Goal: Task Accomplishment & Management: Manage account settings

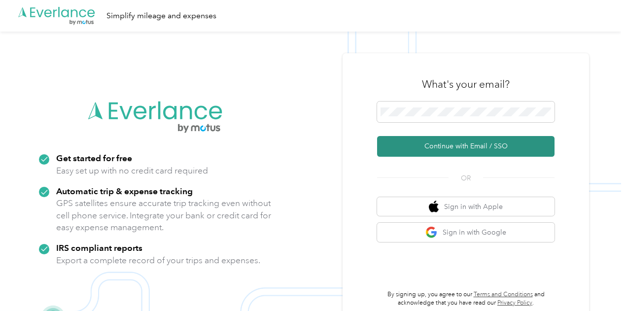
click at [467, 150] on button "Continue with Email / SSO" at bounding box center [465, 146] width 177 height 21
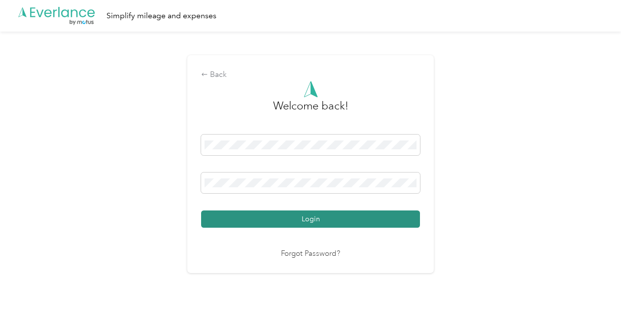
click at [334, 222] on button "Login" at bounding box center [310, 218] width 219 height 17
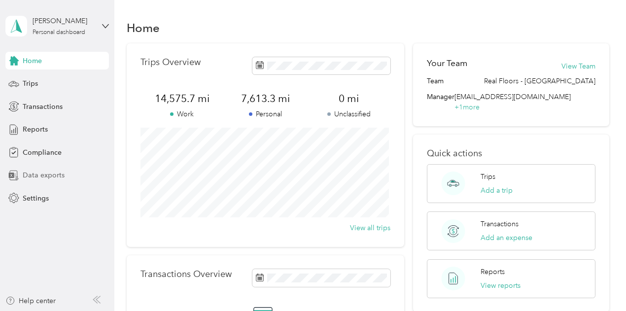
click at [100, 167] on div "Data exports" at bounding box center [56, 176] width 103 height 18
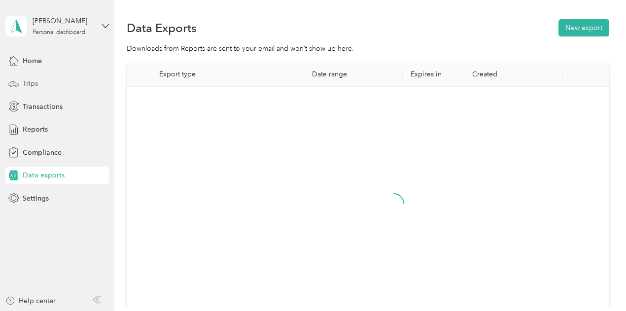
click at [30, 84] on span "Trips" at bounding box center [30, 83] width 15 height 10
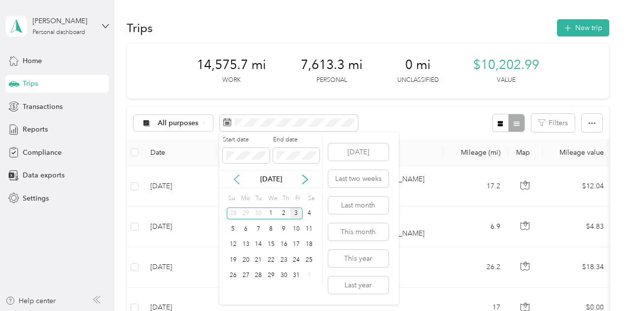
click at [238, 174] on icon at bounding box center [237, 179] width 10 height 10
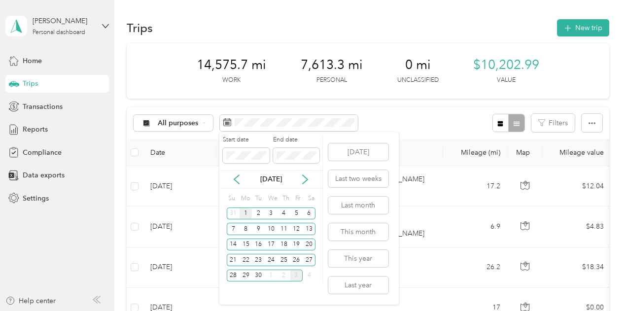
click at [245, 210] on div "1" at bounding box center [245, 213] width 13 height 12
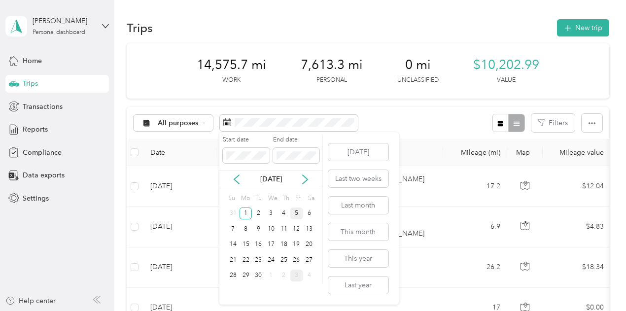
click at [296, 208] on div "5" at bounding box center [296, 213] width 13 height 12
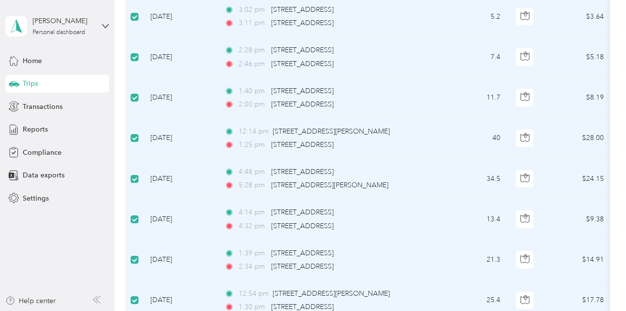
scroll to position [678, 0]
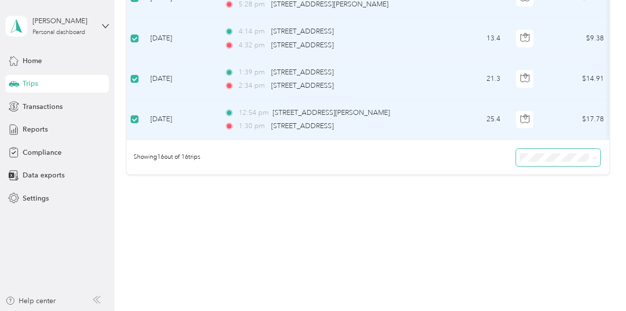
click at [593, 157] on icon at bounding box center [594, 158] width 4 height 4
click at [554, 188] on div "50 per load" at bounding box center [555, 193] width 70 height 10
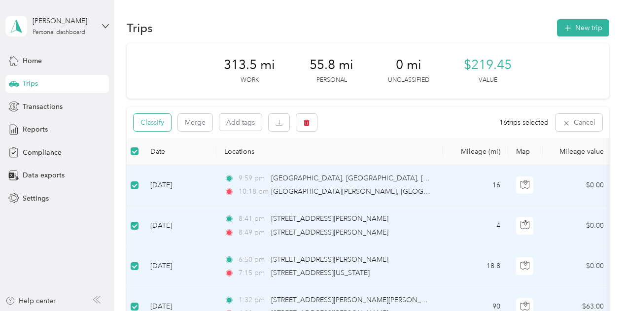
click at [160, 124] on button "Classify" at bounding box center [152, 122] width 37 height 17
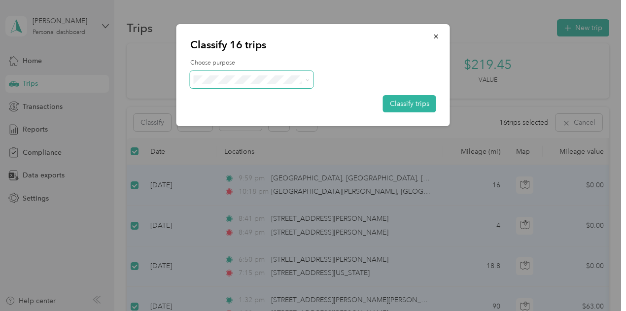
click at [263, 96] on span "Real Floors" at bounding box center [260, 97] width 92 height 10
click at [410, 106] on button "Classify trips" at bounding box center [409, 103] width 53 height 17
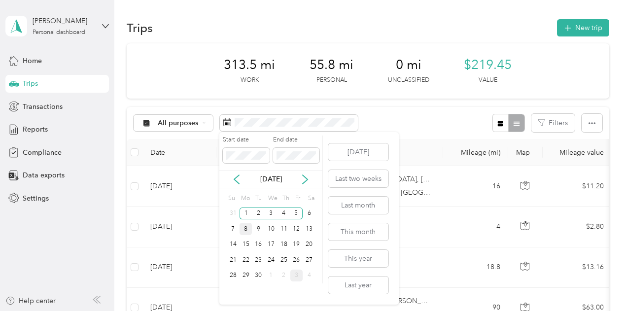
click at [247, 230] on div "8" at bounding box center [245, 229] width 13 height 12
click at [296, 227] on div "12" at bounding box center [296, 229] width 13 height 12
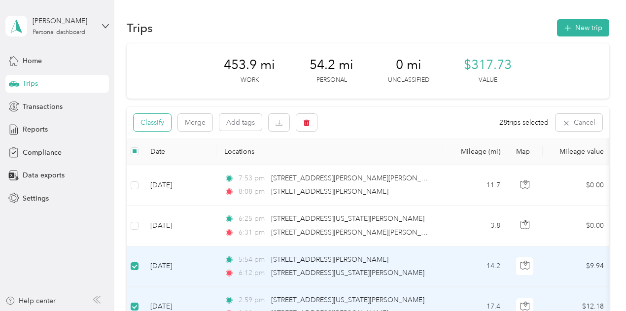
click at [164, 125] on button "Classify" at bounding box center [152, 122] width 37 height 17
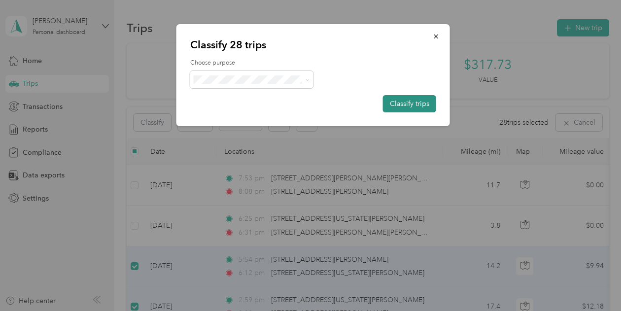
click at [421, 103] on button "Classify trips" at bounding box center [409, 103] width 53 height 17
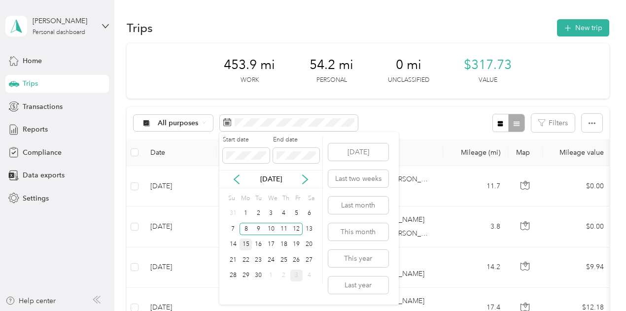
click at [243, 245] on div "15" at bounding box center [245, 244] width 13 height 12
click at [300, 239] on div "19" at bounding box center [296, 244] width 13 height 12
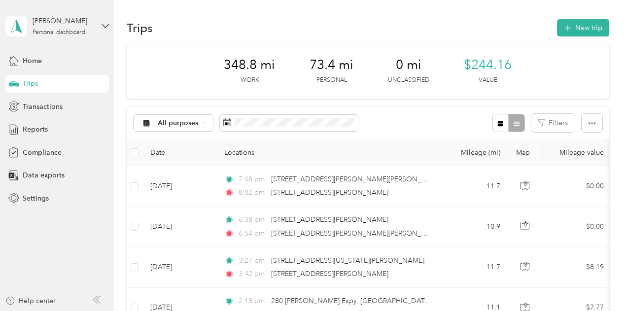
click at [136, 158] on th at bounding box center [135, 152] width 16 height 27
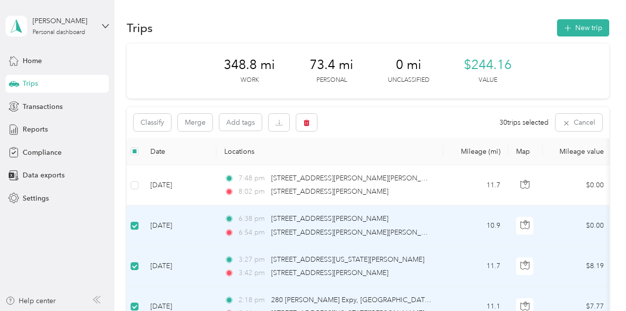
click at [134, 230] on label at bounding box center [135, 225] width 8 height 11
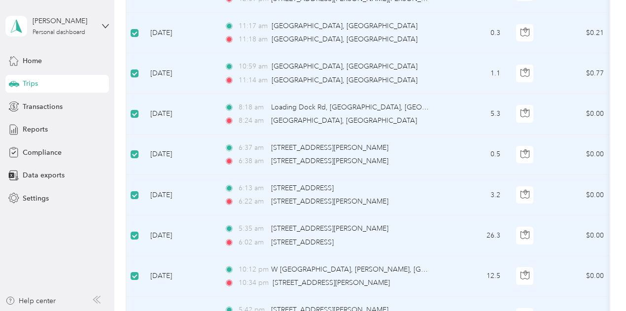
scroll to position [640, 0]
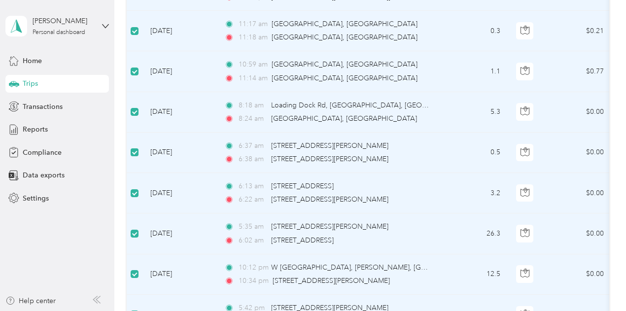
click at [136, 147] on label at bounding box center [135, 152] width 8 height 11
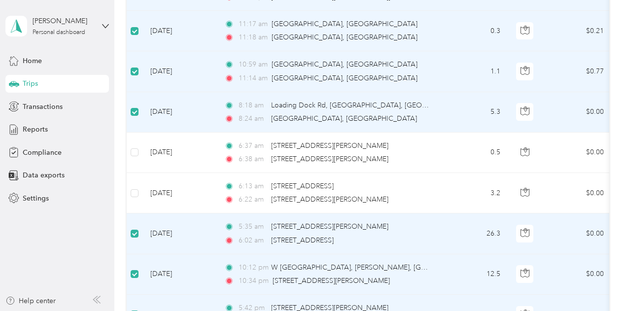
click at [135, 214] on td at bounding box center [135, 233] width 16 height 40
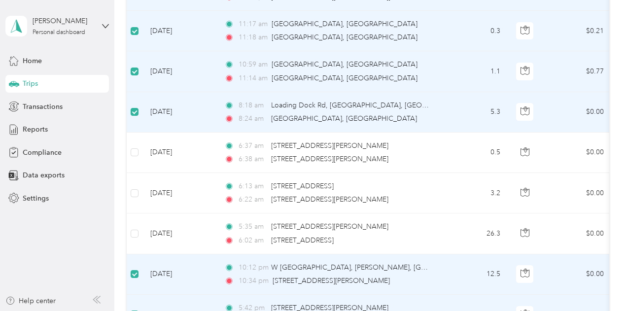
click at [129, 270] on td at bounding box center [135, 274] width 16 height 40
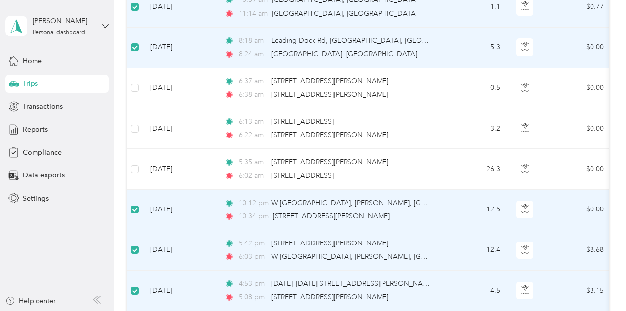
scroll to position [739, 0]
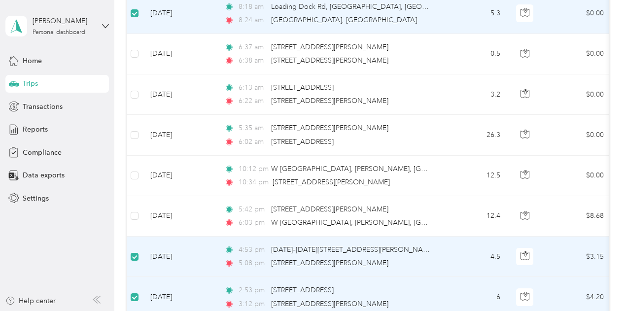
click at [132, 240] on td at bounding box center [135, 256] width 16 height 40
click at [136, 243] on td at bounding box center [135, 256] width 16 height 40
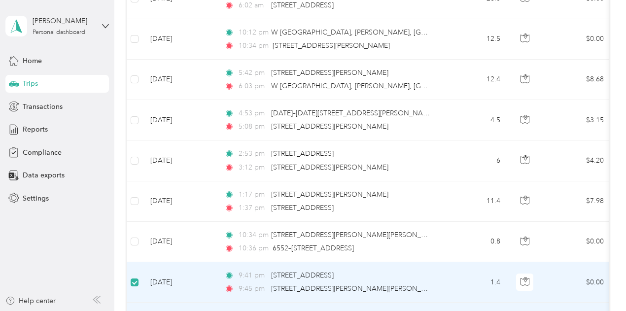
scroll to position [936, 0]
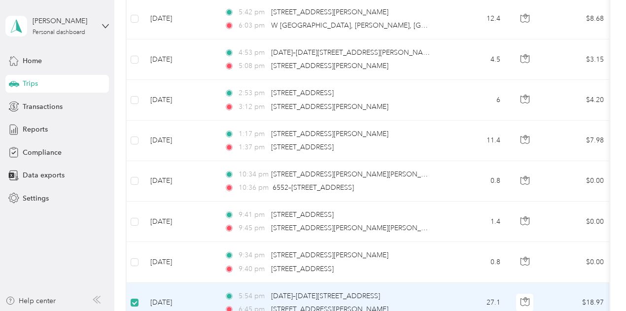
click at [137, 297] on label at bounding box center [135, 302] width 8 height 11
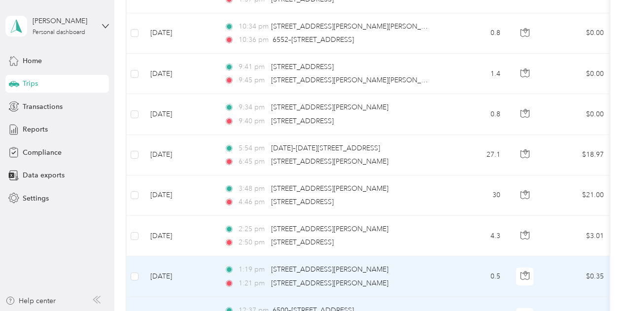
scroll to position [1133, 0]
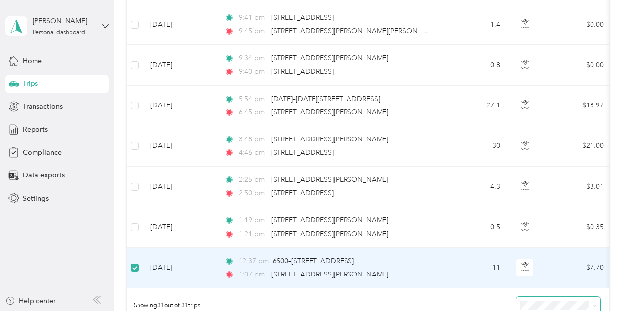
click at [136, 262] on label at bounding box center [135, 267] width 8 height 11
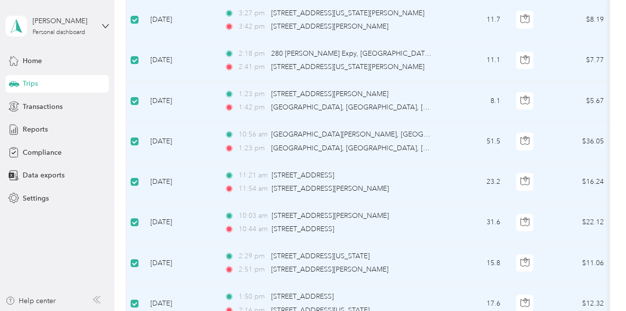
scroll to position [0, 0]
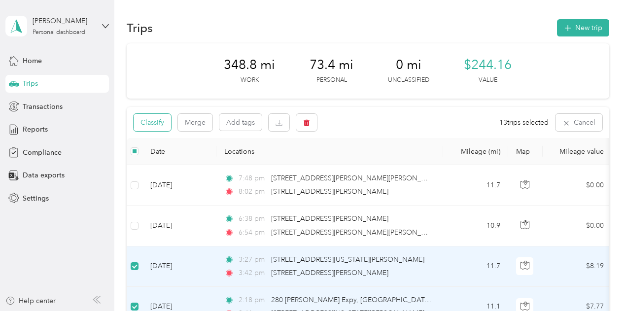
click at [158, 126] on button "Classify" at bounding box center [152, 122] width 37 height 17
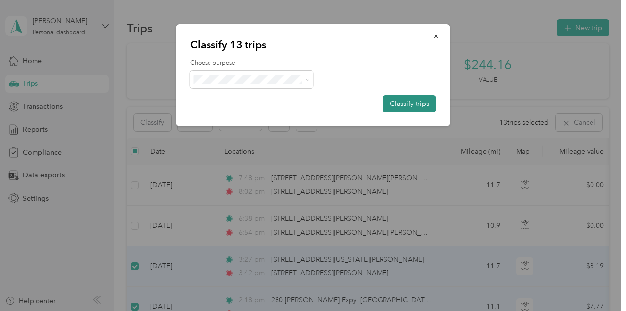
click at [390, 101] on button "Classify trips" at bounding box center [409, 103] width 53 height 17
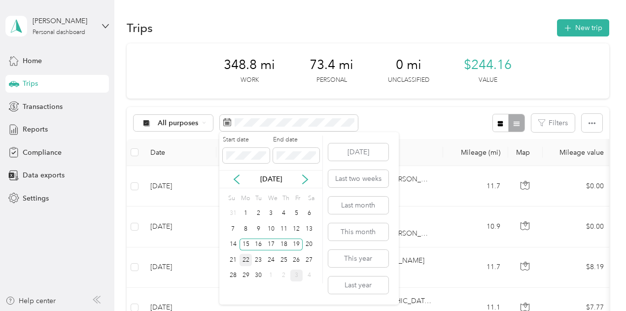
click at [247, 261] on div "22" at bounding box center [245, 260] width 13 height 12
click at [298, 260] on div "26" at bounding box center [296, 260] width 13 height 12
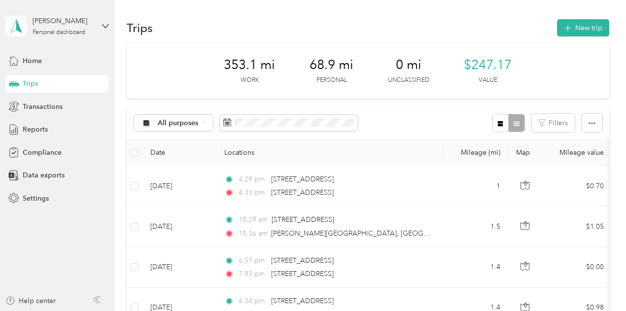
click at [129, 155] on th at bounding box center [135, 152] width 16 height 27
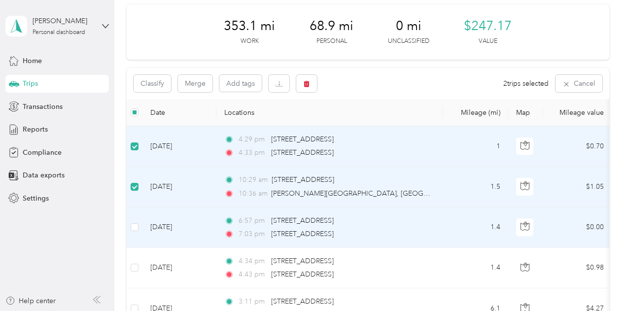
scroll to position [99, 0]
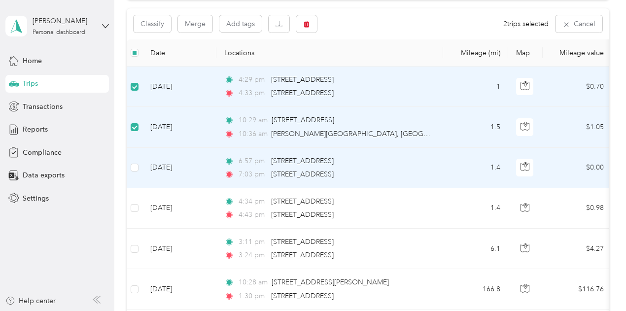
click at [136, 174] on td at bounding box center [135, 168] width 16 height 40
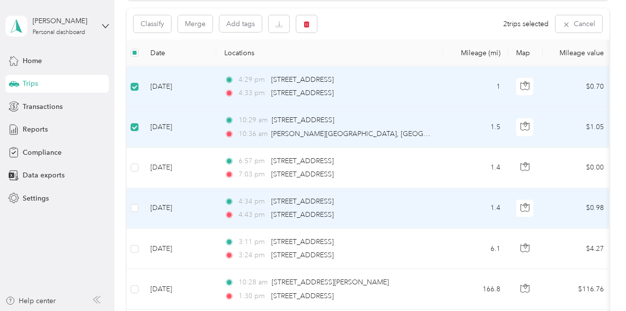
click at [143, 213] on td "[DATE]" at bounding box center [179, 208] width 74 height 40
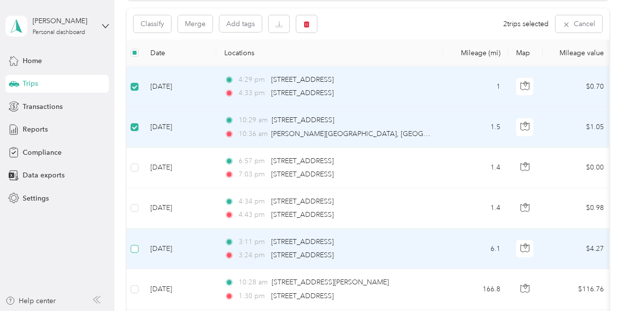
click at [137, 252] on label at bounding box center [135, 248] width 8 height 11
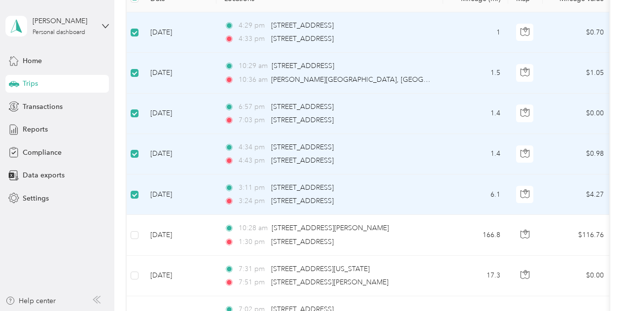
scroll to position [197, 0]
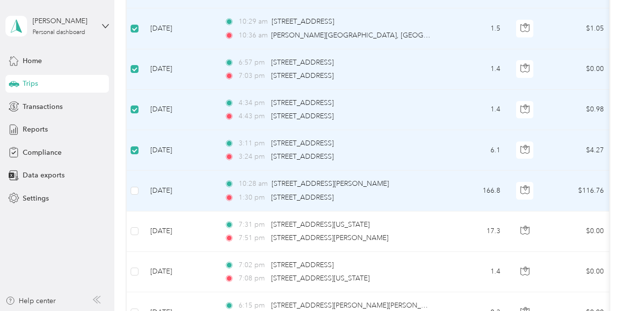
click at [140, 196] on td at bounding box center [135, 190] width 16 height 40
click at [142, 189] on tr "[DATE] 10:28 am [STREET_ADDRESS][PERSON_NAME] 1:30 pm [STREET_ADDRESS] $116.76 …" at bounding box center [535, 190] width 816 height 40
click at [136, 153] on label at bounding box center [135, 150] width 8 height 11
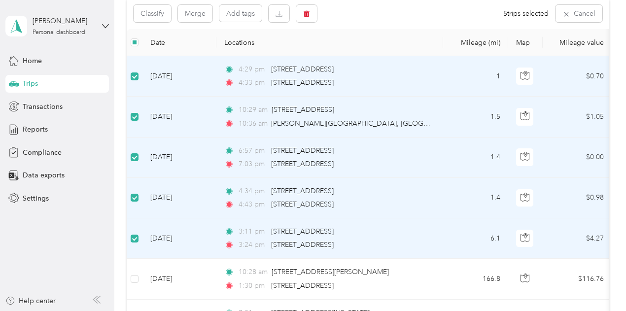
scroll to position [0, 0]
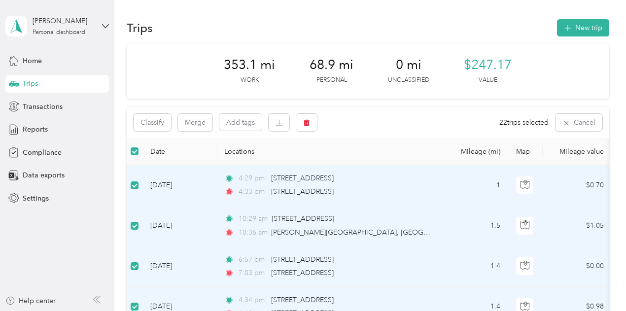
click at [195, 148] on th "Date" at bounding box center [179, 151] width 74 height 27
click at [134, 190] on label at bounding box center [135, 185] width 8 height 11
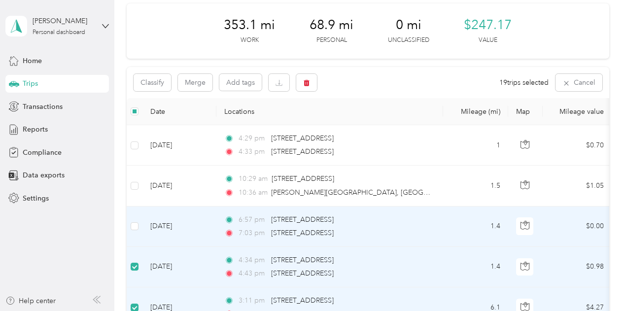
scroll to position [49, 0]
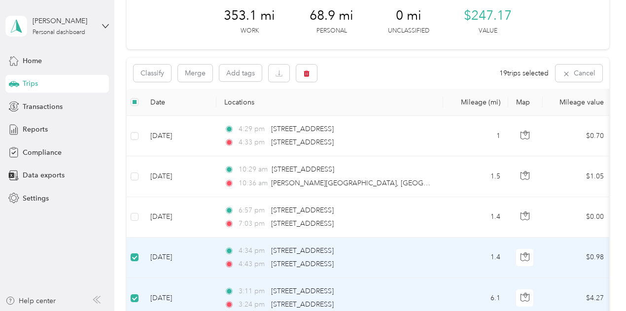
click at [141, 256] on td at bounding box center [135, 257] width 16 height 40
click at [140, 295] on td at bounding box center [135, 298] width 16 height 40
click at [137, 261] on label at bounding box center [135, 257] width 8 height 11
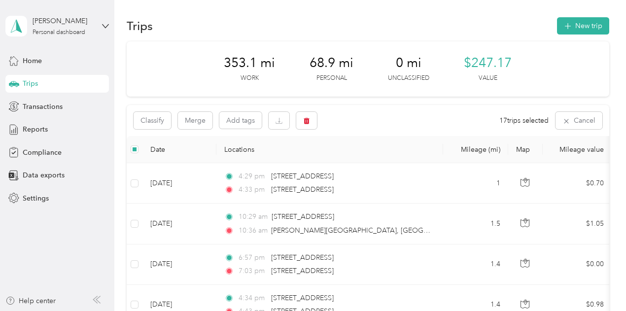
scroll to position [0, 0]
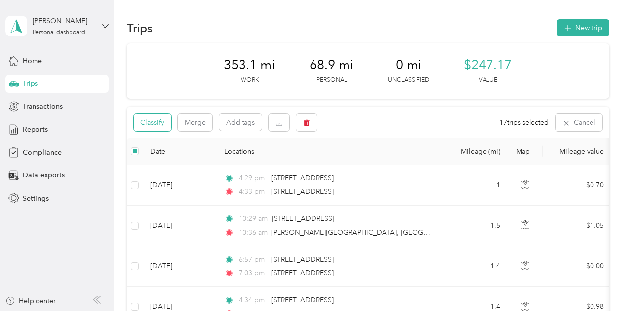
click at [162, 121] on button "Classify" at bounding box center [152, 122] width 37 height 17
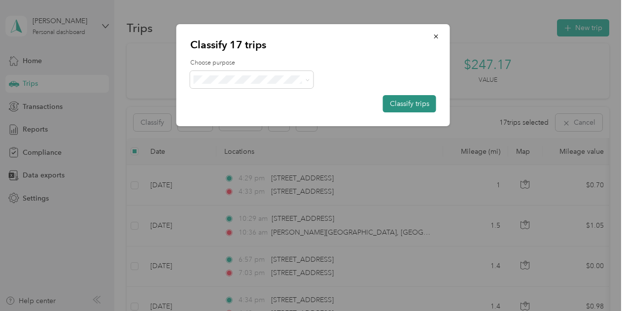
click at [426, 106] on button "Classify trips" at bounding box center [409, 103] width 53 height 17
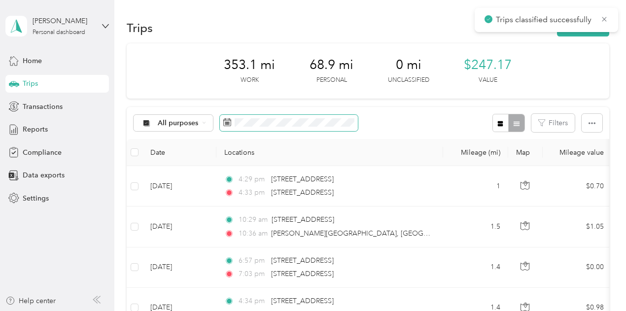
click at [228, 124] on icon at bounding box center [227, 122] width 8 height 8
click at [228, 123] on rect at bounding box center [228, 123] width 1 height 1
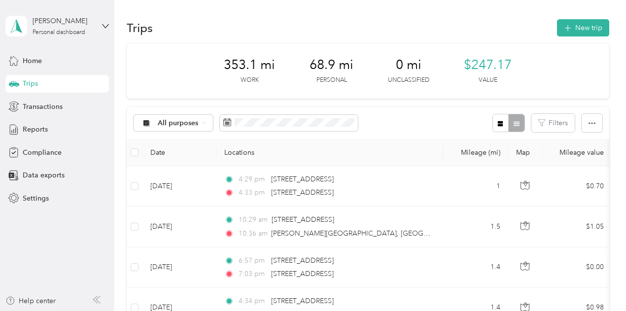
click at [272, 139] on th "Locations" at bounding box center [329, 152] width 227 height 27
click at [224, 121] on icon at bounding box center [227, 122] width 7 height 7
click at [231, 123] on icon at bounding box center [227, 122] width 7 height 7
click at [265, 147] on th "Locations" at bounding box center [329, 152] width 227 height 27
click at [234, 124] on span at bounding box center [289, 123] width 138 height 17
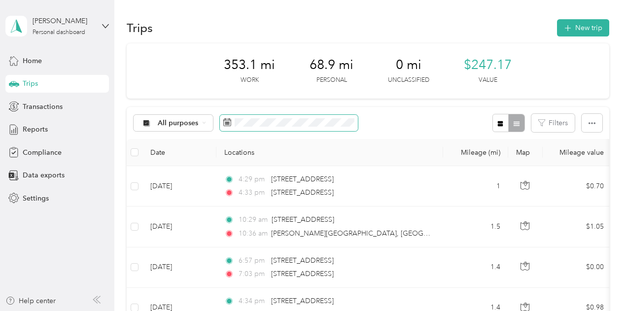
click at [228, 124] on icon at bounding box center [227, 122] width 8 height 8
click at [229, 125] on icon at bounding box center [227, 122] width 8 height 8
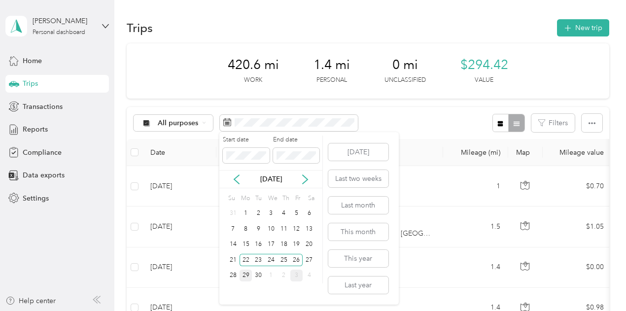
click at [243, 273] on div "29" at bounding box center [245, 275] width 13 height 12
click at [261, 273] on div "30" at bounding box center [258, 275] width 13 height 12
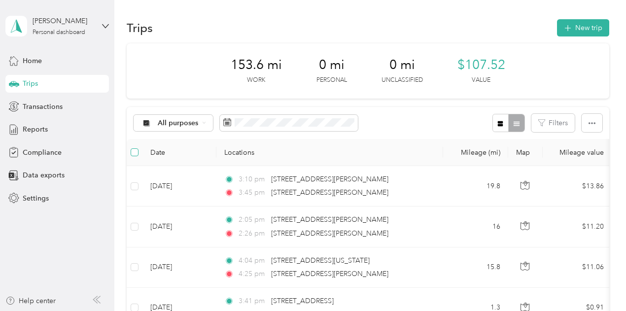
click at [135, 156] on label at bounding box center [135, 152] width 8 height 11
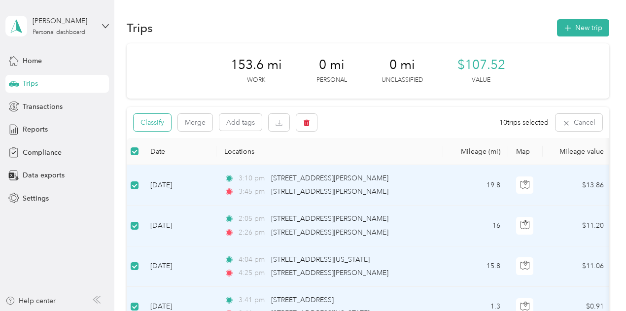
click at [142, 123] on button "Classify" at bounding box center [152, 122] width 37 height 17
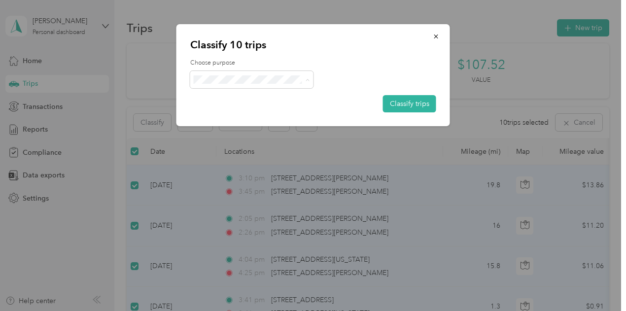
click at [261, 101] on li "Real Floors" at bounding box center [251, 97] width 123 height 17
click at [390, 101] on button "Classify trips" at bounding box center [409, 103] width 53 height 17
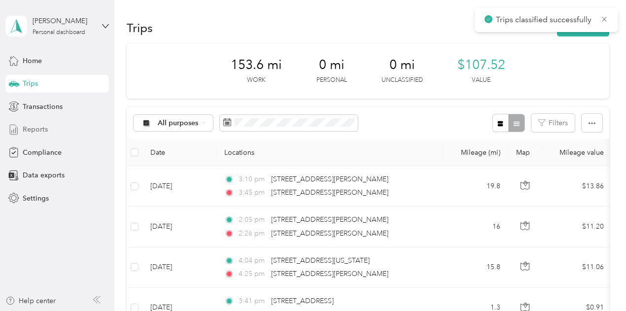
click at [53, 134] on div "Reports" at bounding box center [56, 130] width 103 height 18
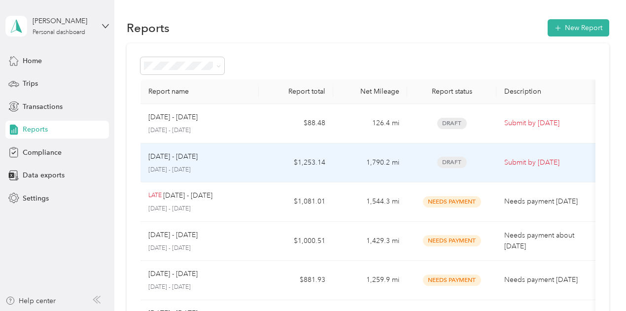
click at [439, 165] on span "Draft" at bounding box center [452, 162] width 30 height 11
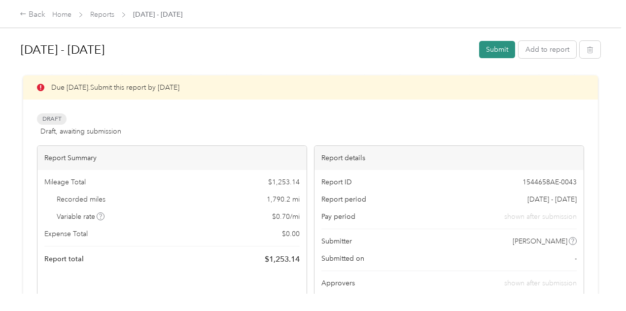
click at [507, 48] on button "Submit" at bounding box center [497, 49] width 36 height 17
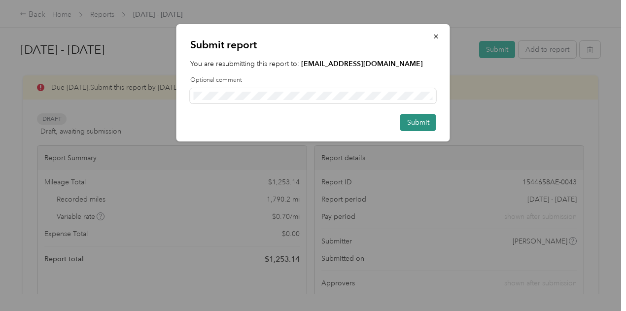
click at [413, 124] on button "Submit" at bounding box center [418, 122] width 36 height 17
